Goal: Task Accomplishment & Management: Use online tool/utility

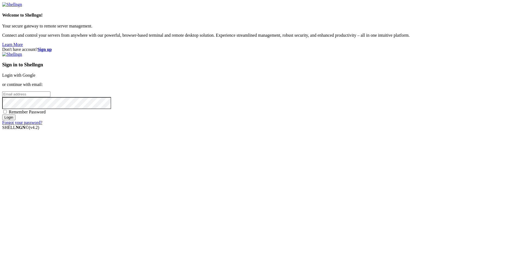
click at [35, 78] on link "Login with Google" at bounding box center [18, 75] width 33 height 5
click at [50, 97] on input "email" at bounding box center [26, 94] width 48 height 6
type input "[EMAIL_ADDRESS][PERSON_NAME][DOMAIN_NAME]"
click at [2, 120] on input "Login" at bounding box center [8, 123] width 13 height 6
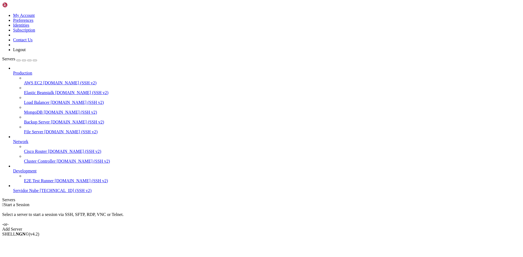
click at [292, 227] on link "Add Server" at bounding box center [261, 229] width 518 height 5
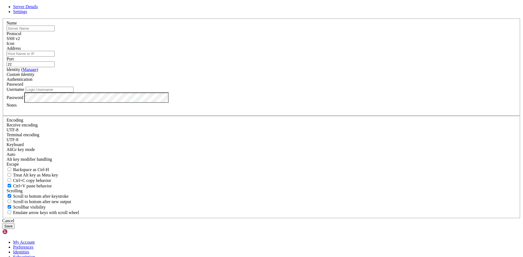
click at [55, 31] on input "text" at bounding box center [31, 29] width 48 height 6
type input "CFFC"
click at [55, 57] on input "Address" at bounding box center [31, 54] width 48 height 6
paste input "[TECHNICAL_ID]"
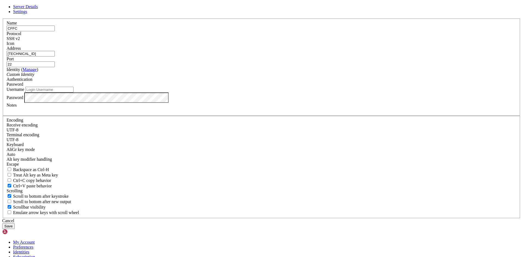
type input "[TECHNICAL_ID]"
click at [74, 93] on input "Username" at bounding box center [49, 90] width 48 height 6
type input "v"
type input "VM_CFFC"
click at [15, 224] on button "Save" at bounding box center [8, 227] width 13 height 6
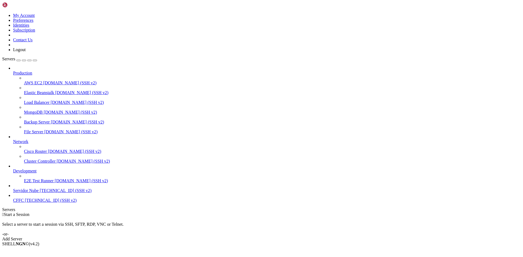
click at [24, 203] on span "CFFC" at bounding box center [18, 200] width 11 height 5
click at [295, 237] on div "Add Server" at bounding box center [261, 239] width 518 height 5
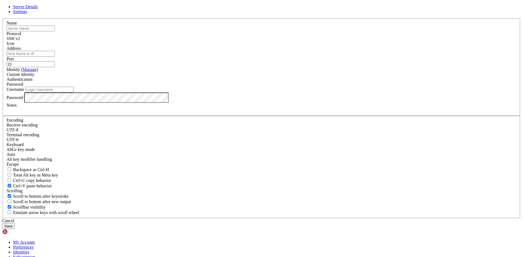
drag, startPoint x: 296, startPoint y: 199, endPoint x: 279, endPoint y: 201, distance: 17.3
click at [296, 219] on div "Cancel" at bounding box center [261, 221] width 518 height 5
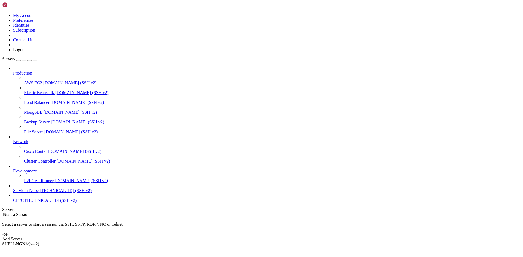
click at [40, 193] on span "[TECHNICAL_ID] (SSH v2)" at bounding box center [66, 190] width 52 height 5
click at [24, 203] on span "CFFC" at bounding box center [18, 200] width 11 height 5
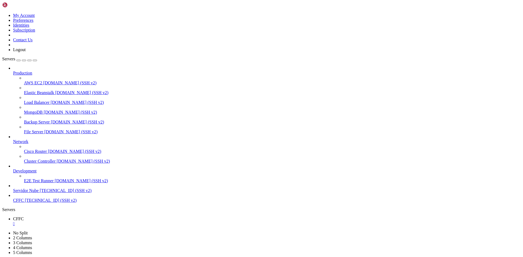
scroll to position [917, 0]
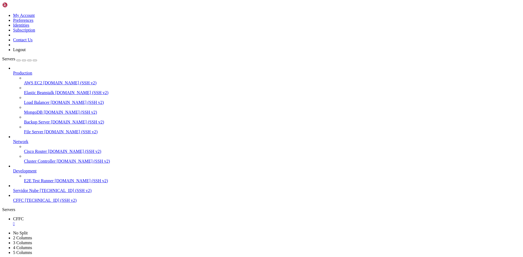
scroll to position [4384, 0]
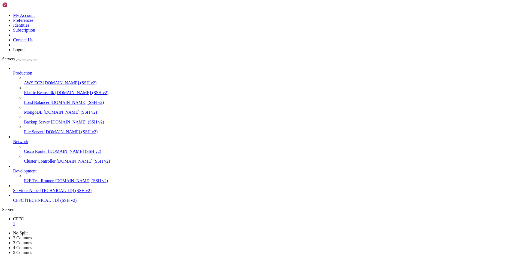
drag, startPoint x: 89, startPoint y: 350, endPoint x: 51, endPoint y: 366, distance: 40.7
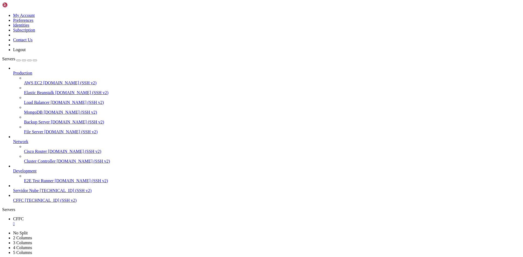
drag, startPoint x: 125, startPoint y: 460, endPoint x: 93, endPoint y: 463, distance: 32.0
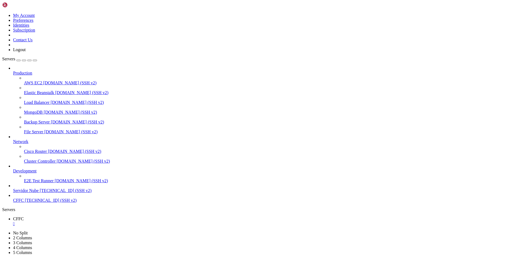
click at [2, 13] on icon at bounding box center [2, 13] width 0 height 0
type input "/home/VM_CFFC"
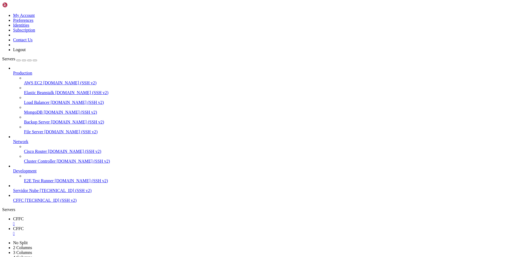
drag, startPoint x: 222, startPoint y: 164, endPoint x: 344, endPoint y: 128, distance: 127.3
click at [24, 217] on span "CFFC" at bounding box center [18, 219] width 11 height 5
click at [24, 227] on span "CFFC" at bounding box center [18, 229] width 11 height 5
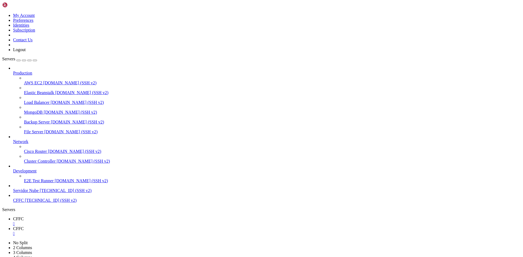
click at [120, 231] on div "" at bounding box center [267, 233] width 508 height 5
